Goal: Task Accomplishment & Management: Manage account settings

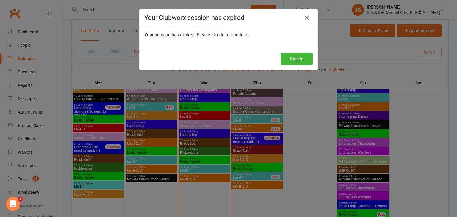
click at [450, 8] on div "Your Clubworx session has expired Your session has expired. Please sign in to c…" at bounding box center [228, 108] width 457 height 217
click at [448, 6] on div "Your Clubworx session has expired Your session has expired. Please sign in to c…" at bounding box center [228, 108] width 457 height 217
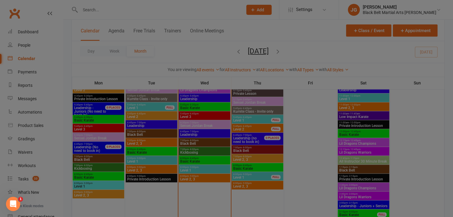
click at [449, 9] on li "JG Jordan Grandlouis Black Belt Martial Arts Hornsby My profile Help Terms & co…" at bounding box center [395, 9] width 114 height 19
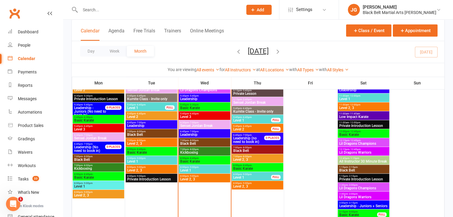
click at [332, 63] on div "You are viewing All events All events Empty events Full events Non-empty events…" at bounding box center [258, 70] width 372 height 14
click at [333, 62] on div "Day Week Month August 2025 August 2025 Sun Mon Tue Wed Thu Fri Sat 27 28 29 30 …" at bounding box center [258, 52] width 372 height 22
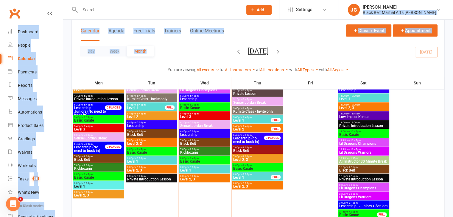
drag, startPoint x: 379, startPoint y: 15, endPoint x: 360, endPoint y: 47, distance: 37.1
click at [360, 47] on ui-view "Prospect Member Non-attending contact Class / event Appointment Grading event T…" at bounding box center [226, 171] width 453 height 1842
click at [376, 26] on button "Class / Event" at bounding box center [368, 30] width 45 height 12
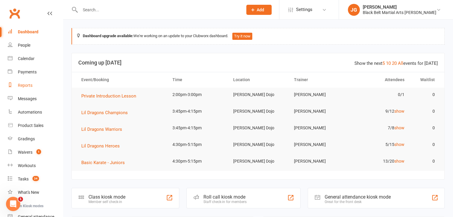
click at [24, 88] on link "Reports" at bounding box center [35, 85] width 55 height 13
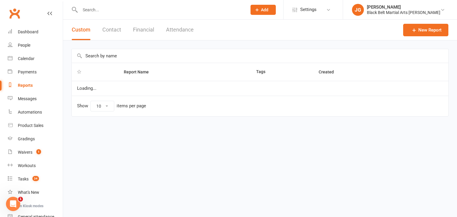
click at [118, 27] on button "Contact" at bounding box center [111, 30] width 19 height 21
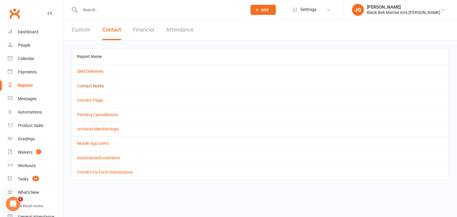
click at [96, 84] on link "Contact Notes" at bounding box center [90, 86] width 27 height 5
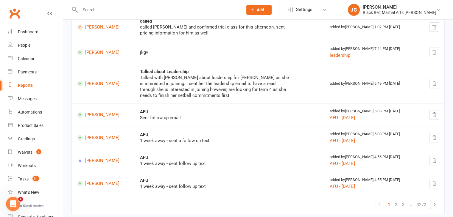
scroll to position [221, 0]
click at [397, 200] on link "2" at bounding box center [395, 204] width 7 height 8
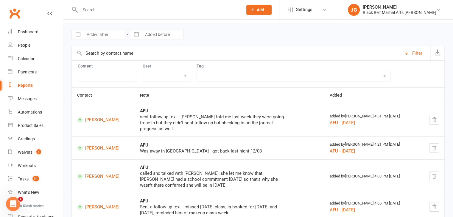
scroll to position [17, 0]
click at [24, 61] on link "Calendar" at bounding box center [35, 58] width 55 height 13
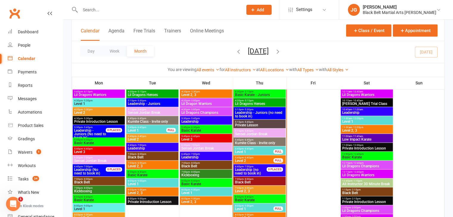
scroll to position [804, 0]
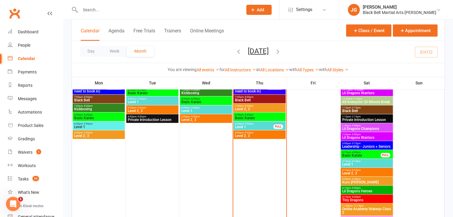
click at [363, 183] on span "Kuro Obi Keiko-Kai" at bounding box center [367, 183] width 50 height 4
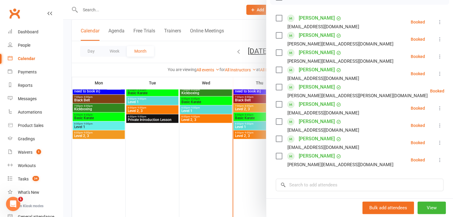
scroll to position [98, 0]
click at [437, 75] on icon at bounding box center [440, 74] width 6 height 6
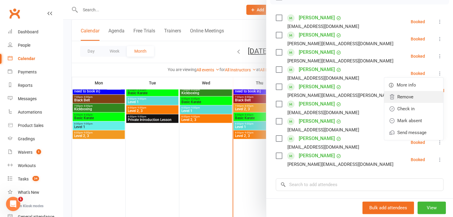
click at [399, 100] on link "Remove" at bounding box center [413, 97] width 59 height 12
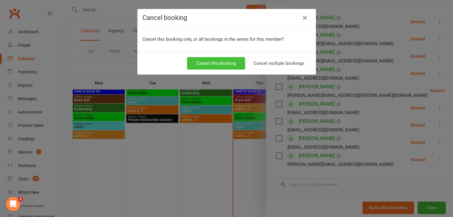
click at [227, 61] on button "Cancel this booking" at bounding box center [216, 63] width 58 height 13
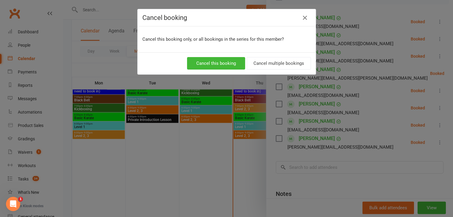
click at [234, 111] on div "Cancel booking Cancel this booking only, or all bookings in the series for this…" at bounding box center [226, 108] width 453 height 217
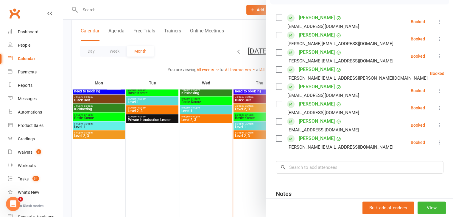
click at [145, 116] on div at bounding box center [258, 108] width 390 height 217
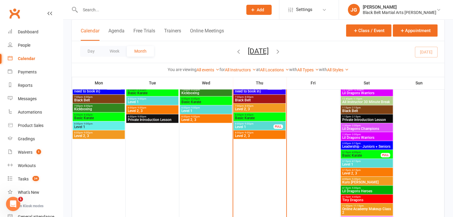
click at [255, 99] on span "Black Belt" at bounding box center [260, 101] width 50 height 4
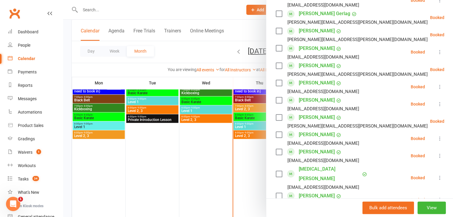
scroll to position [326, 0]
click at [223, 157] on div at bounding box center [258, 108] width 390 height 217
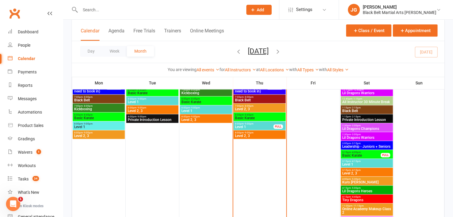
click at [261, 97] on span "7:00pm - 8:00pm" at bounding box center [260, 97] width 50 height 3
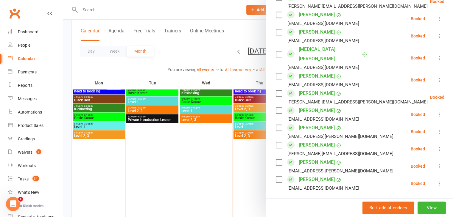
scroll to position [447, 0]
click at [154, 123] on div at bounding box center [258, 108] width 390 height 217
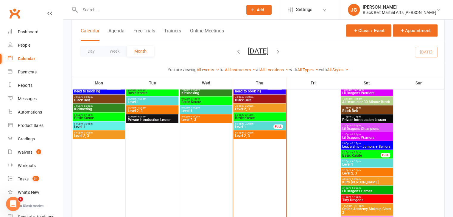
click at [355, 181] on span "Kuro Obi Keiko-Kai" at bounding box center [367, 183] width 50 height 4
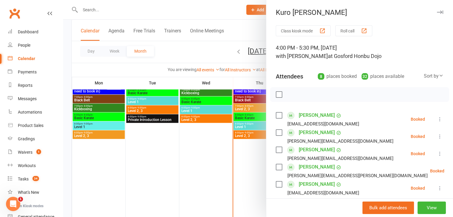
scroll to position [0, 0]
click at [179, 132] on div at bounding box center [258, 108] width 390 height 217
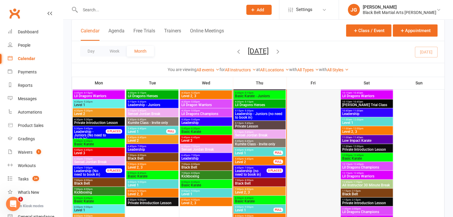
scroll to position [698, 0]
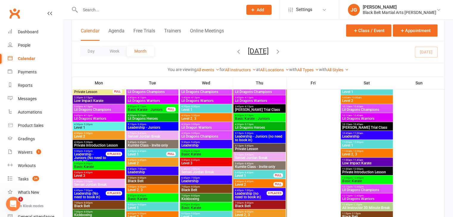
click at [197, 162] on span "Level 3" at bounding box center [206, 164] width 50 height 4
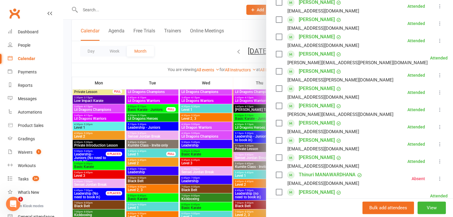
scroll to position [183, 0]
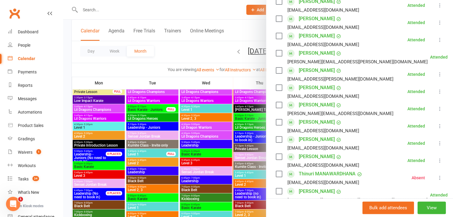
click at [133, 76] on div at bounding box center [258, 108] width 390 height 217
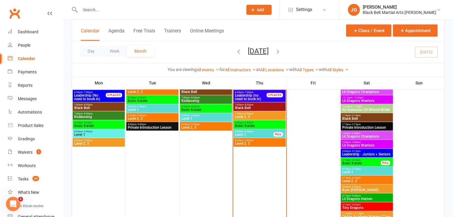
scroll to position [808, 0]
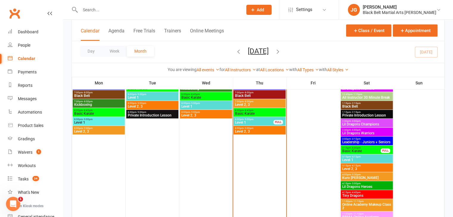
click at [363, 150] on span "Basic Karate" at bounding box center [361, 151] width 39 height 4
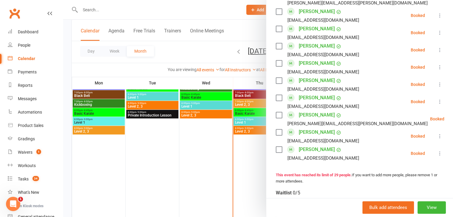
scroll to position [478, 0]
click at [241, 156] on div at bounding box center [258, 108] width 390 height 217
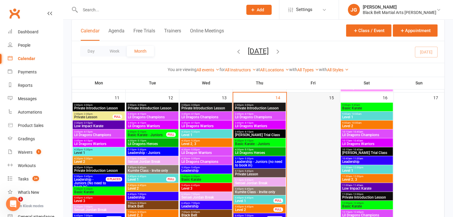
scroll to position [673, 0]
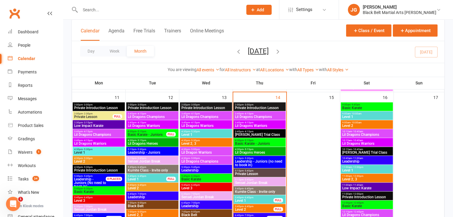
click at [280, 142] on span "Basic Karate - Juniors" at bounding box center [260, 144] width 50 height 4
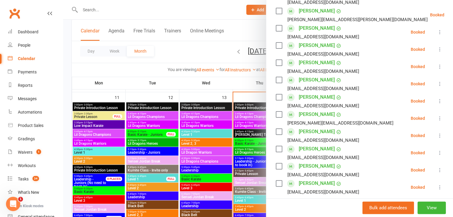
scroll to position [197, 0]
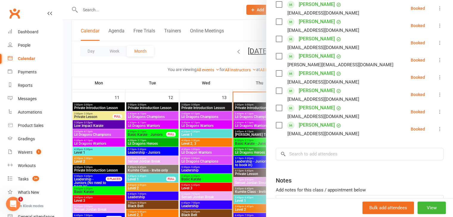
click at [249, 134] on div at bounding box center [258, 108] width 390 height 217
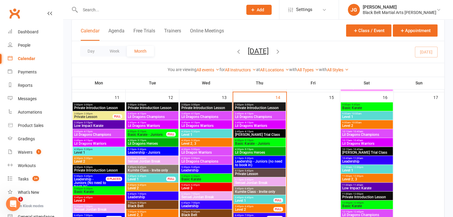
click at [266, 151] on span "Lil Dragons Heroes" at bounding box center [260, 153] width 50 height 4
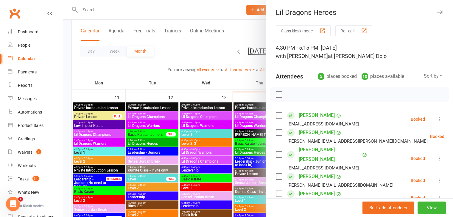
scroll to position [67, 0]
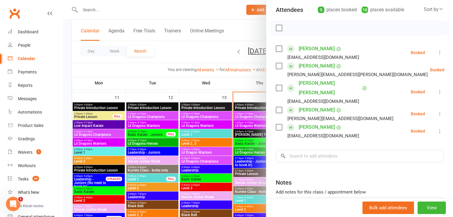
click at [236, 151] on div at bounding box center [258, 108] width 390 height 217
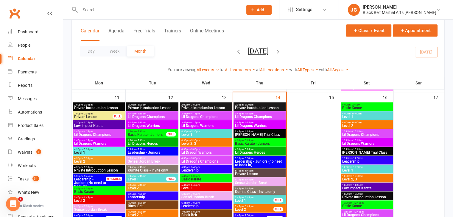
click at [256, 143] on span "Basic Karate - Juniors" at bounding box center [260, 144] width 50 height 4
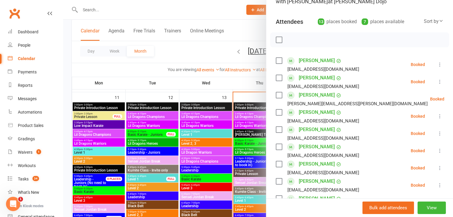
scroll to position [56, 0]
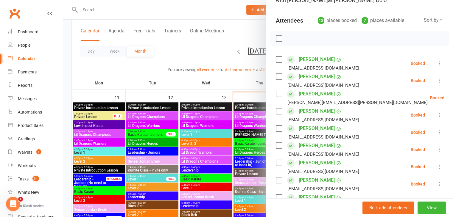
click at [181, 128] on div at bounding box center [258, 108] width 390 height 217
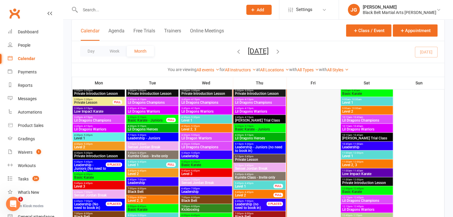
scroll to position [687, 0]
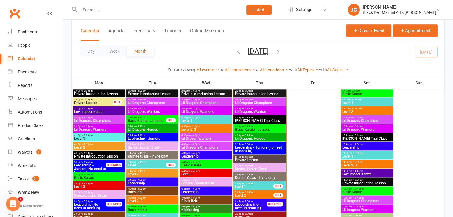
click at [263, 129] on span "Basic Karate - Juniors" at bounding box center [260, 130] width 50 height 4
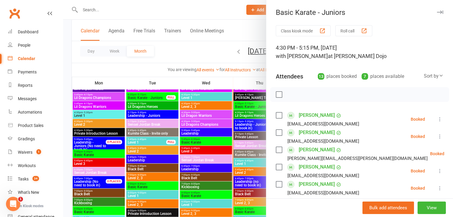
scroll to position [37, 0]
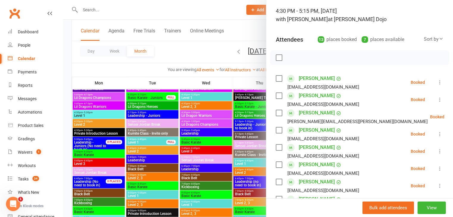
click at [309, 129] on link "[PERSON_NAME]" at bounding box center [317, 131] width 36 height 10
click at [210, 145] on div at bounding box center [258, 108] width 390 height 217
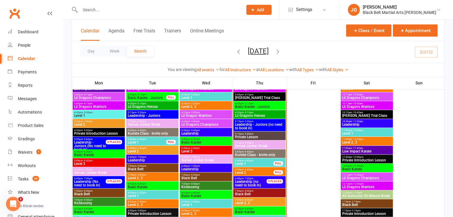
click at [251, 162] on span "Level 1" at bounding box center [254, 164] width 39 height 4
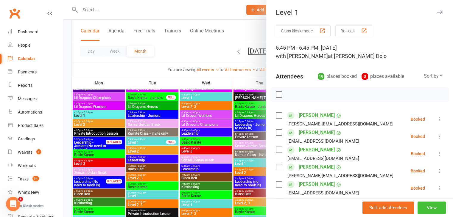
click at [419, 208] on button "View" at bounding box center [431, 208] width 28 height 13
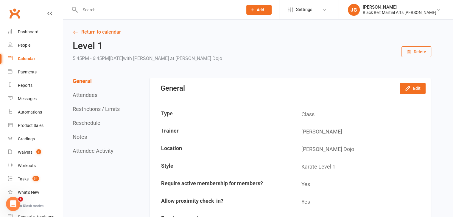
click at [405, 94] on div "General Edit" at bounding box center [290, 88] width 281 height 21
click at [407, 93] on button "Edit" at bounding box center [412, 88] width 26 height 11
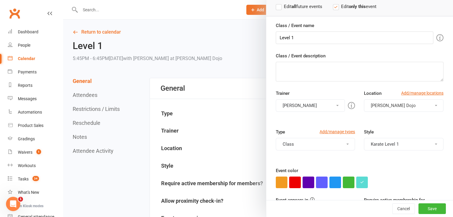
scroll to position [92, 0]
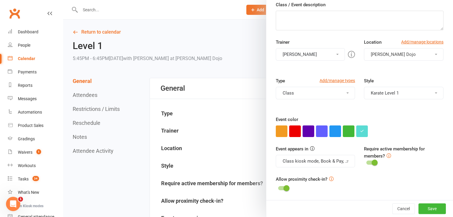
click at [195, 131] on div at bounding box center [258, 108] width 390 height 217
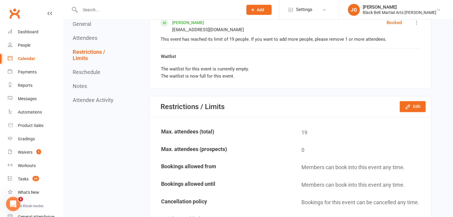
scroll to position [688, 0]
click at [404, 106] on button "Edit" at bounding box center [412, 107] width 26 height 11
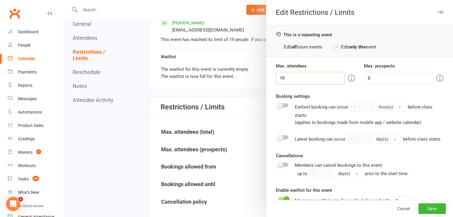
click at [312, 81] on input "19" at bounding box center [310, 78] width 69 height 13
type input "1"
type input "20"
click at [282, 47] on label "Edit all future events" at bounding box center [299, 46] width 46 height 7
click at [423, 211] on button "Save" at bounding box center [431, 209] width 27 height 11
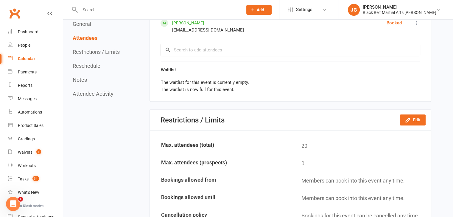
scroll to position [623, 0]
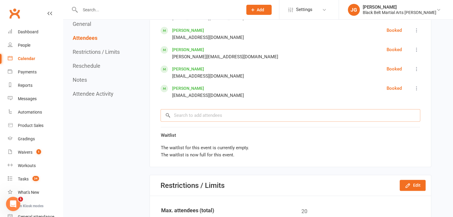
click at [263, 109] on input "search" at bounding box center [290, 115] width 260 height 13
type input "B"
type input "N"
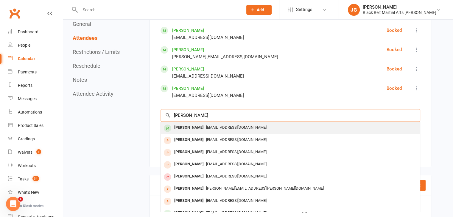
type input "[PERSON_NAME]"
click at [247, 127] on span "[EMAIL_ADDRESS][DOMAIN_NAME]" at bounding box center [236, 127] width 60 height 4
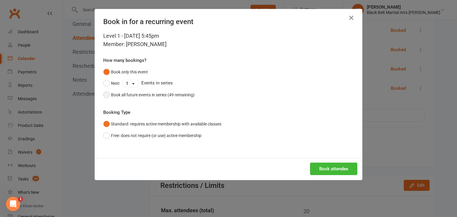
click at [150, 93] on div "Book all future events in series (49 remaining)" at bounding box center [153, 95] width 84 height 7
click at [329, 167] on button "Book attendee" at bounding box center [333, 169] width 47 height 13
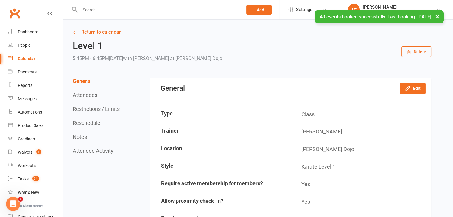
scroll to position [0, 0]
click at [104, 32] on link "Return to calendar" at bounding box center [252, 32] width 358 height 8
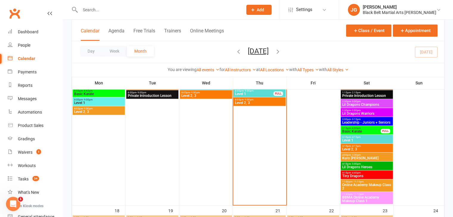
scroll to position [828, 0]
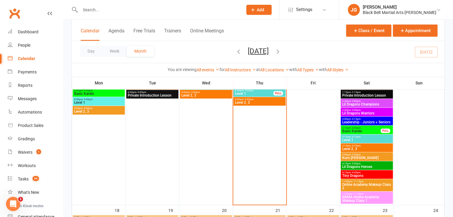
click at [369, 138] on span "Level 1" at bounding box center [367, 140] width 50 height 4
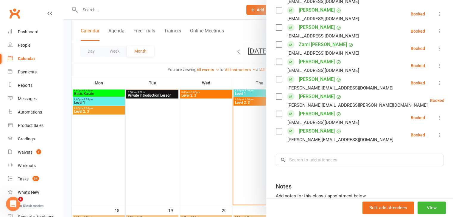
scroll to position [347, 0]
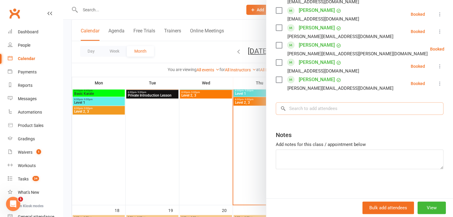
click at [350, 109] on input "search" at bounding box center [360, 108] width 168 height 13
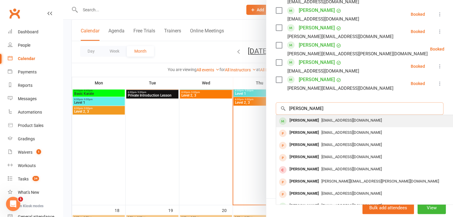
type input "[PERSON_NAME]"
click at [310, 121] on div "[PERSON_NAME]" at bounding box center [304, 120] width 34 height 9
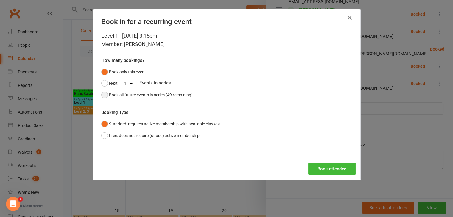
click at [175, 92] on div "Book all future events in series (49 remaining)" at bounding box center [151, 95] width 84 height 7
click at [338, 171] on button "Book attendee" at bounding box center [331, 169] width 47 height 13
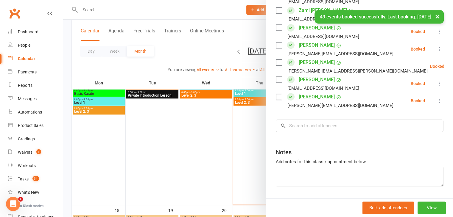
scroll to position [364, 0]
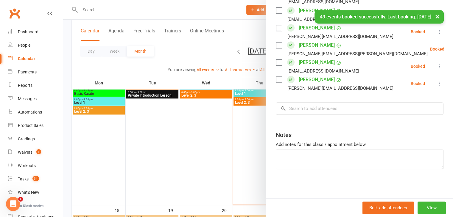
click at [208, 137] on div at bounding box center [258, 108] width 390 height 217
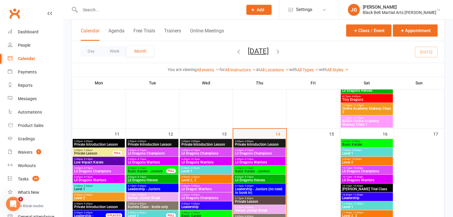
scroll to position [636, 0]
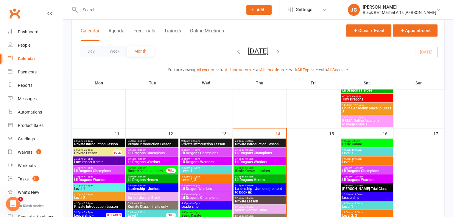
click at [252, 152] on span "Lil Dragons Champions" at bounding box center [260, 154] width 50 height 4
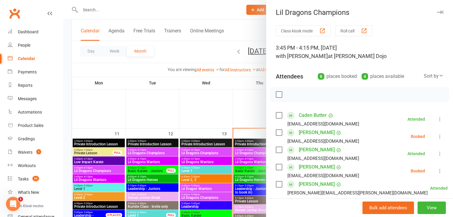
click at [191, 132] on div at bounding box center [258, 108] width 390 height 217
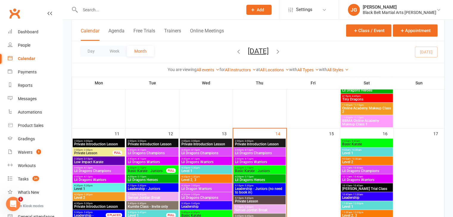
click at [242, 160] on span "Lil Dragons Warriors" at bounding box center [260, 162] width 50 height 4
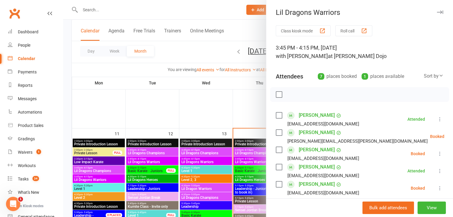
click at [219, 150] on div at bounding box center [258, 108] width 390 height 217
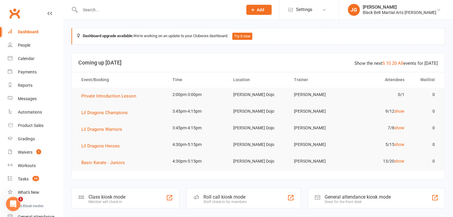
click at [114, 10] on input "text" at bounding box center [158, 10] width 160 height 8
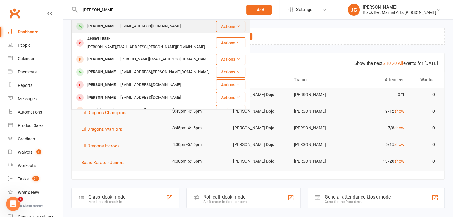
type input "ava hutak"
click at [118, 26] on div "Avahutak@gmail.com" at bounding box center [150, 26] width 64 height 9
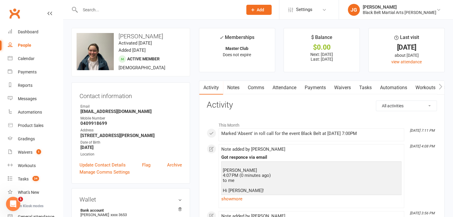
click at [235, 84] on link "Notes" at bounding box center [233, 88] width 21 height 14
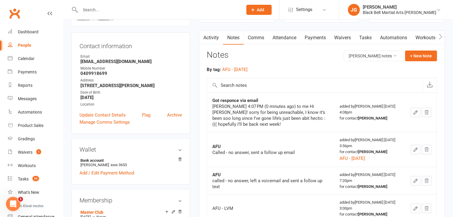
scroll to position [56, 0]
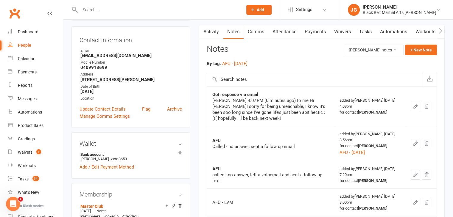
click at [150, 12] on input "text" at bounding box center [158, 10] width 160 height 8
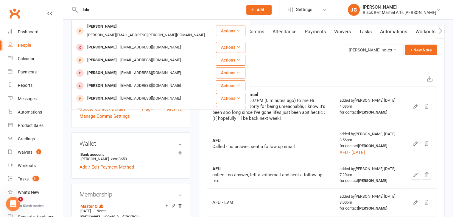
scroll to position [0, 0]
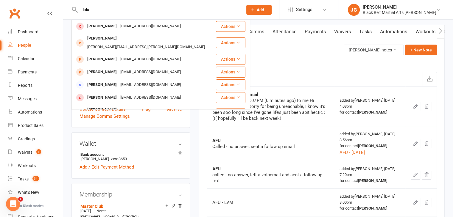
click at [100, 12] on input "luke" at bounding box center [158, 10] width 160 height 8
type input "l"
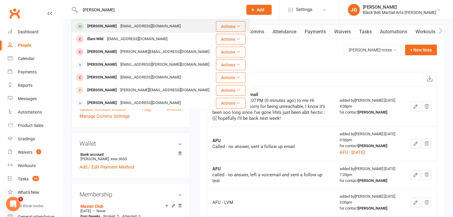
type input "elanor"
click at [106, 24] on div "Elanor McVeigh" at bounding box center [101, 26] width 33 height 9
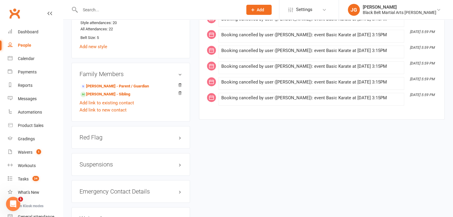
scroll to position [500, 0]
click at [111, 92] on link "Luke McVeigh - Sibling" at bounding box center [105, 94] width 50 height 6
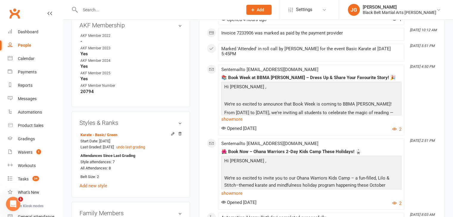
scroll to position [403, 0]
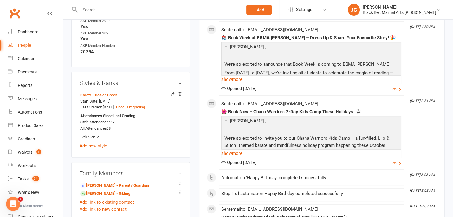
click at [238, 7] on input "text" at bounding box center [158, 10] width 160 height 8
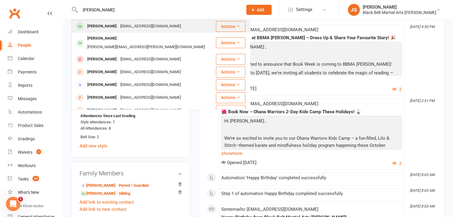
type input "angus walsh"
click at [160, 29] on div "Bellemcewen@hotmail.com" at bounding box center [150, 26] width 64 height 9
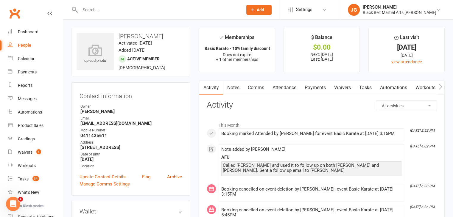
click at [297, 88] on link "Attendance" at bounding box center [284, 88] width 32 height 14
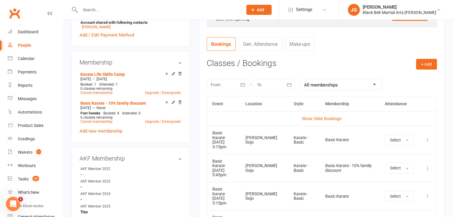
scroll to position [225, 0]
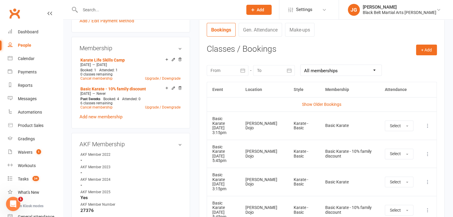
click at [308, 149] on div "Karate - Basic" at bounding box center [304, 153] width 21 height 9
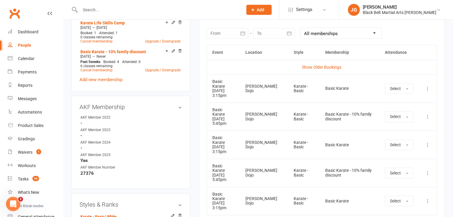
scroll to position [262, 0]
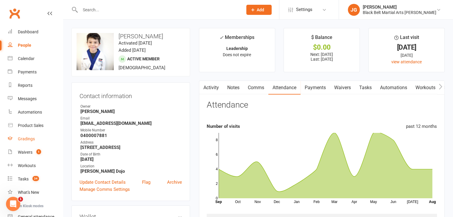
scroll to position [56, 0]
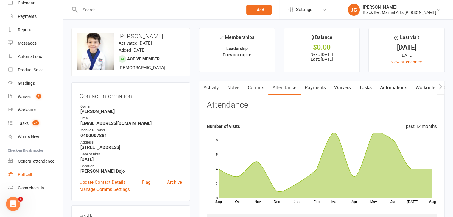
click at [33, 171] on link "Roll call" at bounding box center [35, 174] width 55 height 13
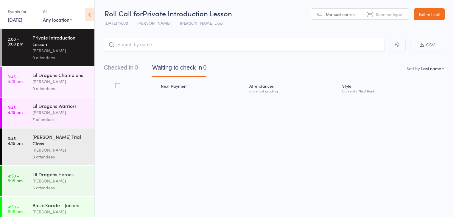
click at [13, 21] on link "[DATE]" at bounding box center [15, 19] width 15 height 7
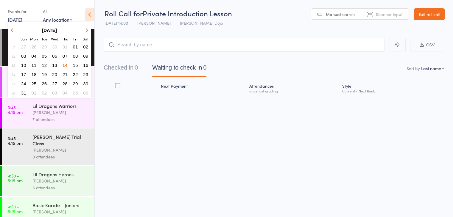
click at [55, 67] on span "13" at bounding box center [54, 65] width 5 height 5
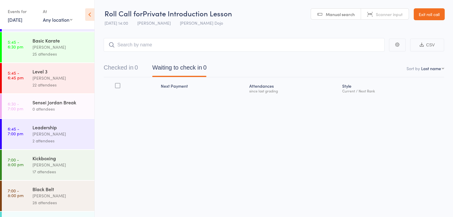
scroll to position [243, 0]
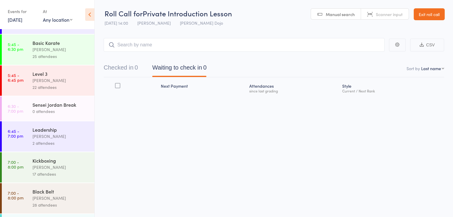
click at [54, 77] on div "Level 3" at bounding box center [60, 74] width 57 height 7
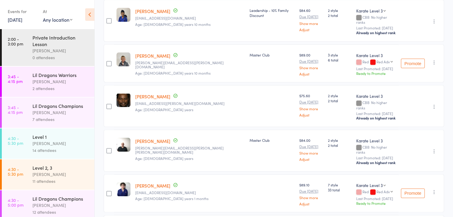
scroll to position [644, 0]
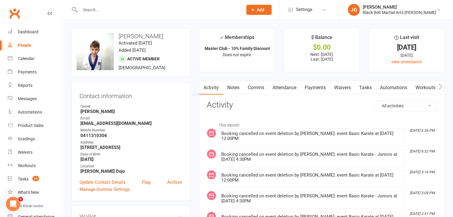
click at [295, 91] on link "Attendance" at bounding box center [284, 88] width 32 height 14
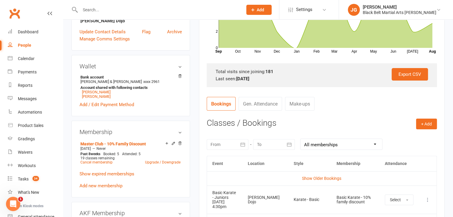
scroll to position [172, 0]
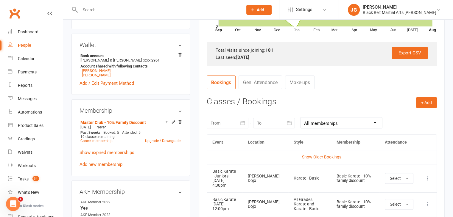
click at [221, 127] on div at bounding box center [228, 123] width 42 height 11
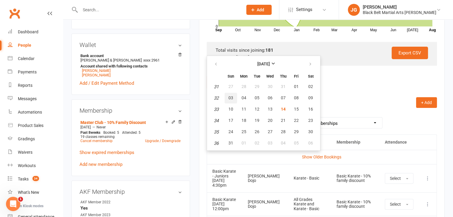
click at [231, 96] on span "03" at bounding box center [230, 98] width 5 height 5
type input "[DATE]"
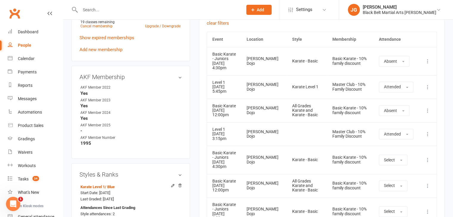
scroll to position [288, 0]
click at [296, 138] on td at bounding box center [307, 134] width 40 height 24
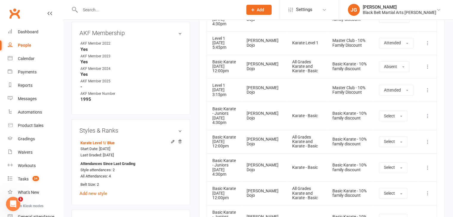
scroll to position [331, 0]
click at [429, 115] on icon at bounding box center [428, 116] width 6 height 6
click at [383, 150] on link "Remove booking" at bounding box center [401, 152] width 59 height 12
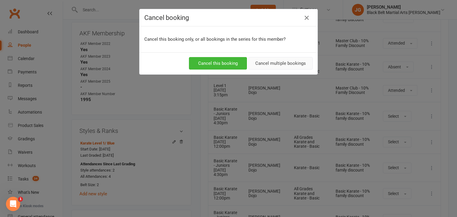
click at [266, 67] on button "Cancel multiple bookings" at bounding box center [281, 63] width 64 height 13
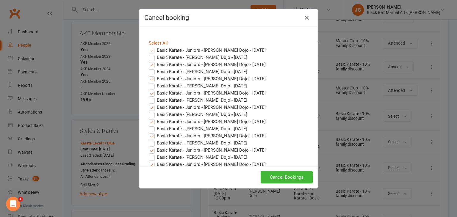
click at [149, 46] on div "Select All" at bounding box center [228, 43] width 168 height 7
click at [155, 41] on link "Select All" at bounding box center [158, 42] width 19 height 5
click at [291, 177] on button "Cancel Bookings" at bounding box center [287, 177] width 52 height 13
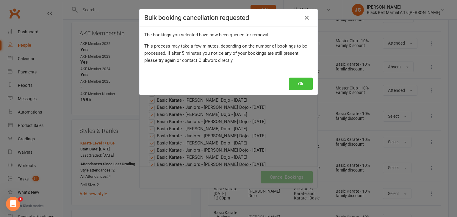
click at [294, 85] on button "Ok" at bounding box center [301, 84] width 24 height 13
